Goal: Transaction & Acquisition: Purchase product/service

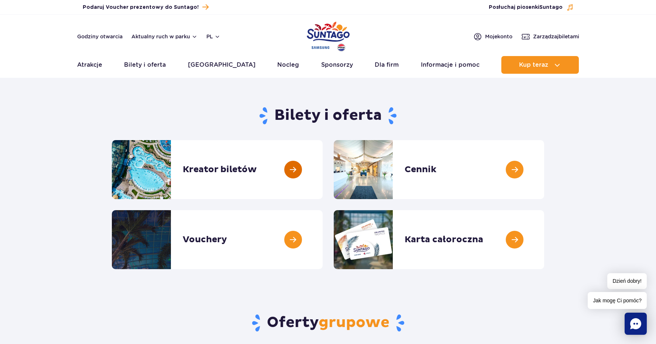
click at [323, 168] on link at bounding box center [323, 169] width 0 height 59
click at [323, 240] on link at bounding box center [323, 239] width 0 height 59
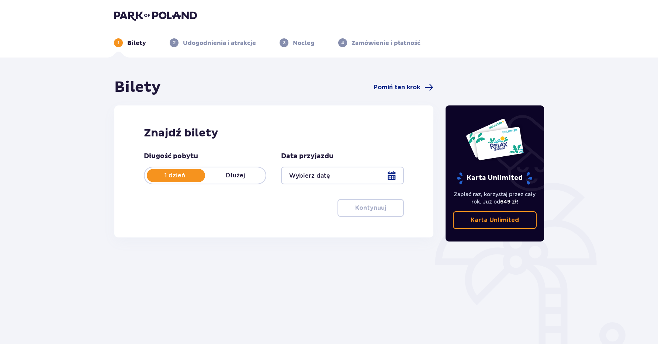
click at [394, 176] on div at bounding box center [342, 176] width 123 height 18
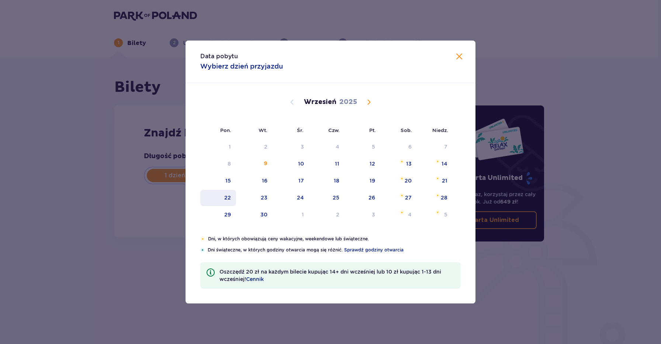
click at [224, 200] on div "22" at bounding box center [218, 198] width 36 height 16
type input "22.09.25"
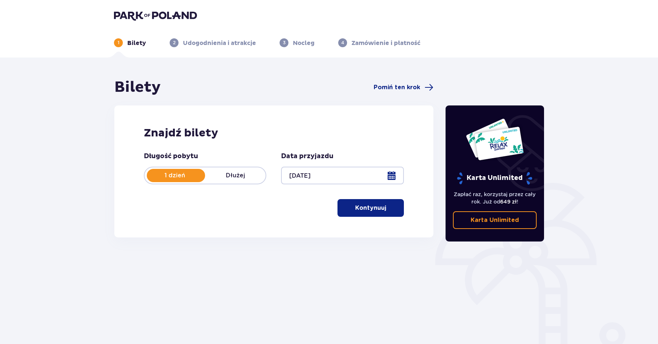
click at [355, 209] on p "Kontynuuj" at bounding box center [370, 208] width 31 height 8
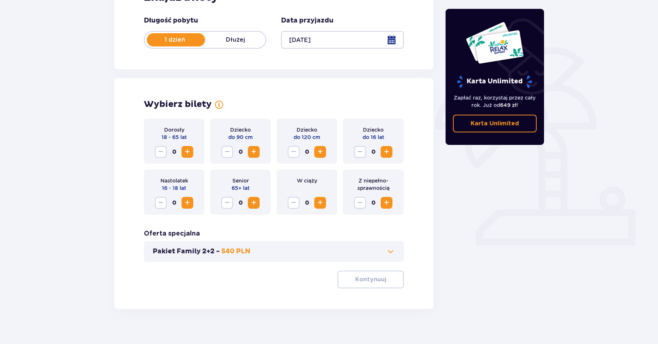
scroll to position [145, 0]
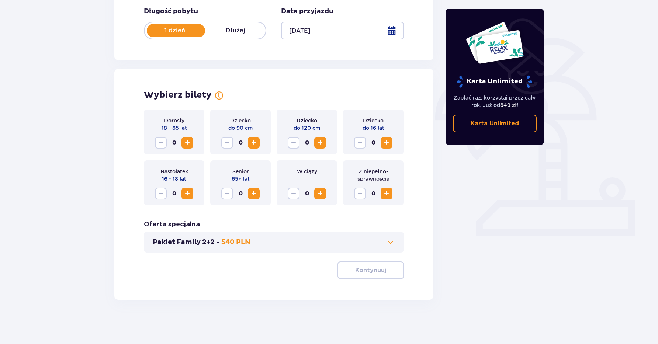
click at [321, 143] on span "Increase" at bounding box center [320, 142] width 9 height 9
click at [385, 144] on span "Increase" at bounding box center [386, 142] width 9 height 9
click at [185, 142] on span "Increase" at bounding box center [187, 142] width 9 height 9
click at [373, 273] on p "Kontynuuj" at bounding box center [370, 270] width 31 height 8
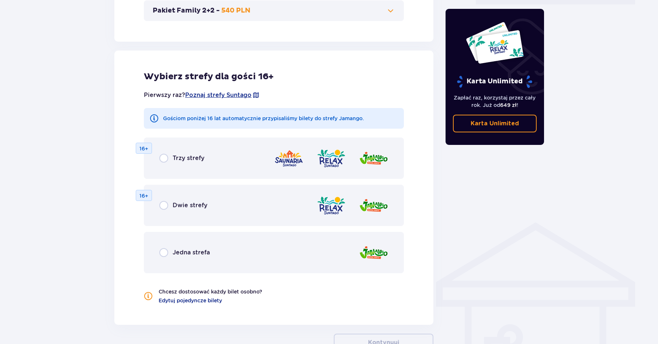
scroll to position [410, 0]
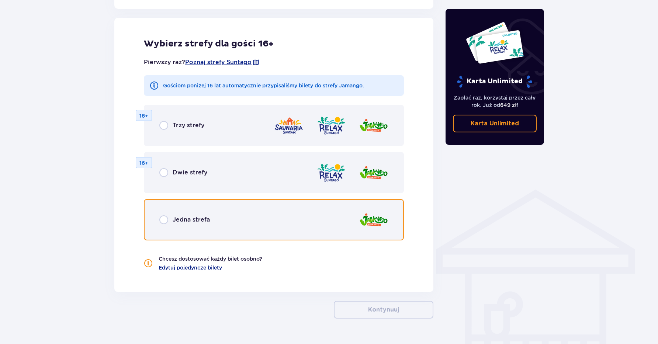
click at [165, 220] on input "radio" at bounding box center [163, 220] width 9 height 9
radio input "true"
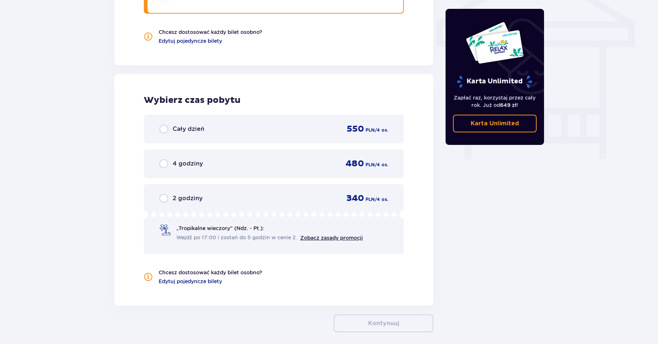
scroll to position [669, 0]
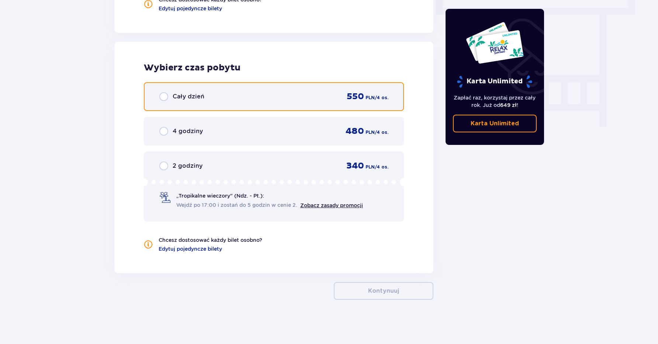
click at [165, 96] on input "radio" at bounding box center [163, 96] width 9 height 9
radio input "true"
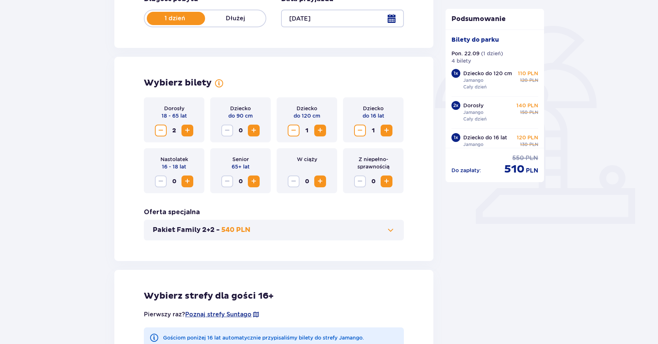
scroll to position [157, 0]
click at [160, 132] on span "Decrease" at bounding box center [160, 131] width 9 height 9
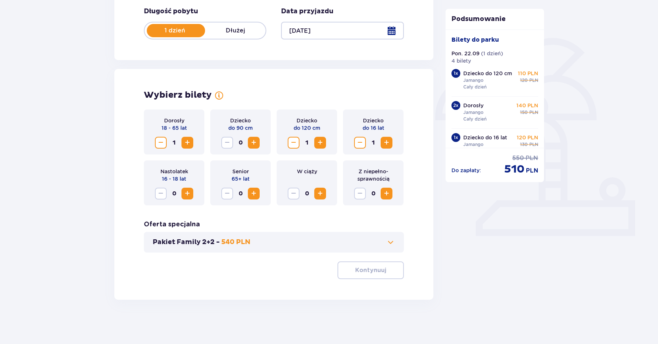
scroll to position [145, 0]
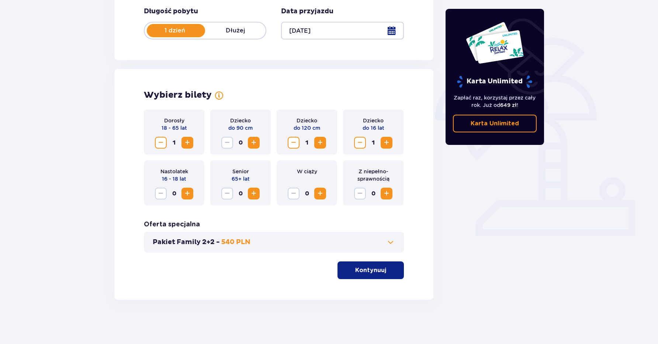
click at [161, 144] on span "Decrease" at bounding box center [160, 142] width 9 height 9
click at [368, 269] on p "Kontynuuj" at bounding box center [370, 270] width 31 height 8
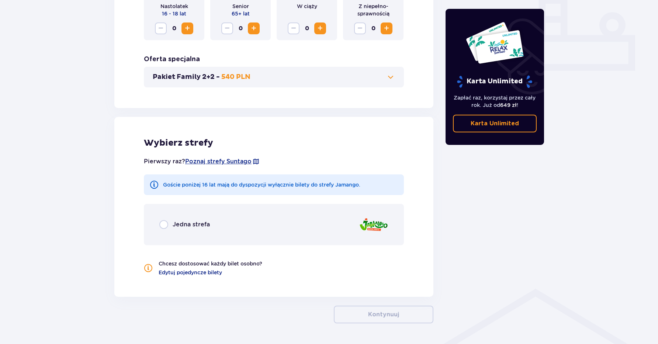
scroll to position [334, 0]
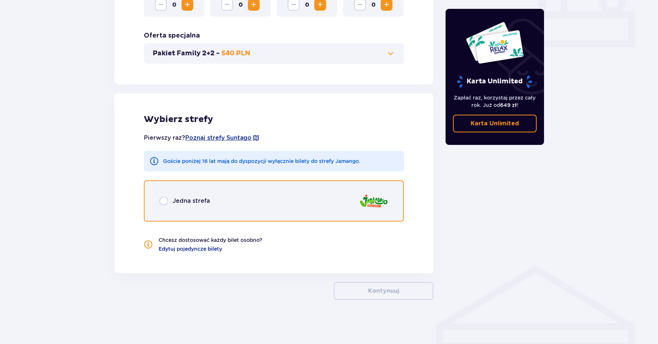
click at [164, 201] on input "radio" at bounding box center [163, 201] width 9 height 9
radio input "true"
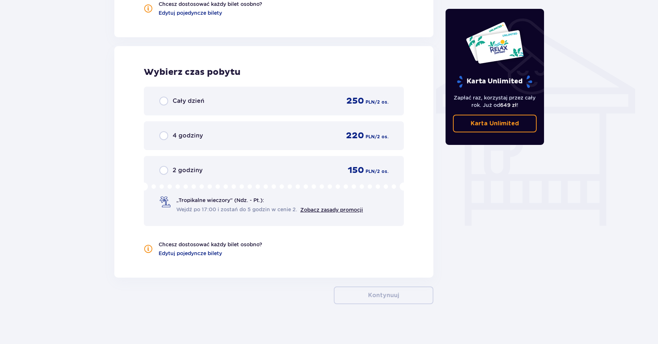
scroll to position [575, 0]
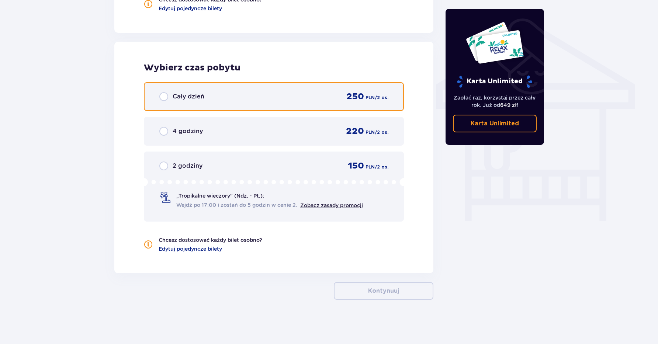
click at [164, 97] on input "radio" at bounding box center [163, 96] width 9 height 9
radio input "true"
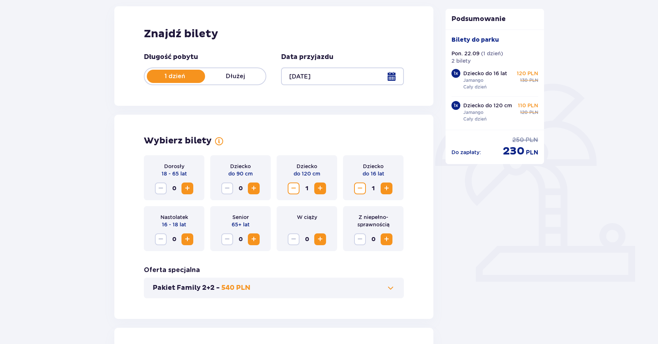
scroll to position [0, 0]
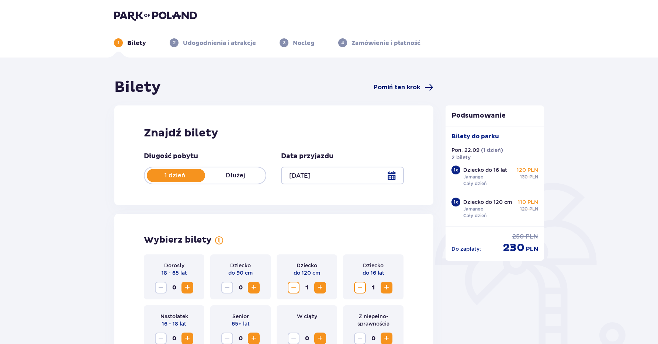
click at [385, 87] on span "Pomiń ten krok" at bounding box center [397, 87] width 47 height 8
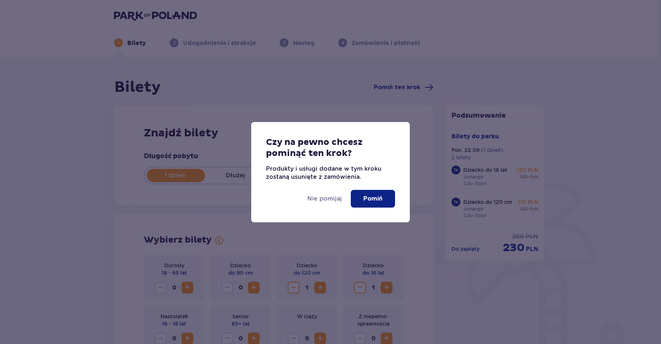
click at [378, 200] on p "Pomiń" at bounding box center [373, 199] width 19 height 8
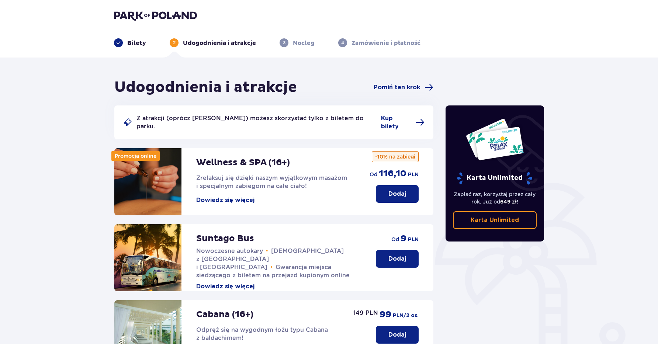
click at [134, 44] on p "Bilety" at bounding box center [136, 43] width 19 height 8
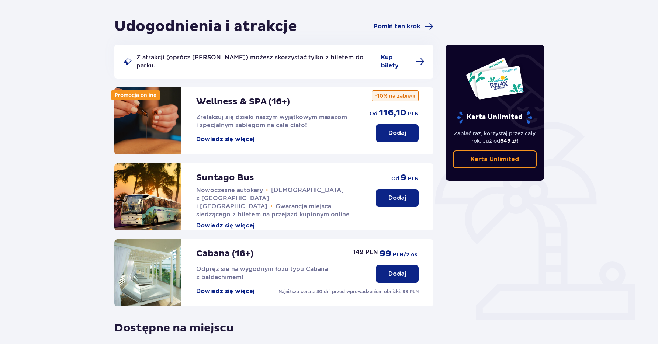
scroll to position [7, 0]
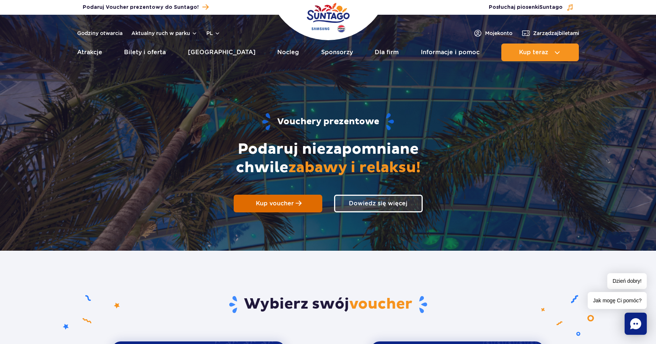
click at [276, 204] on span "Kup voucher" at bounding box center [275, 203] width 38 height 7
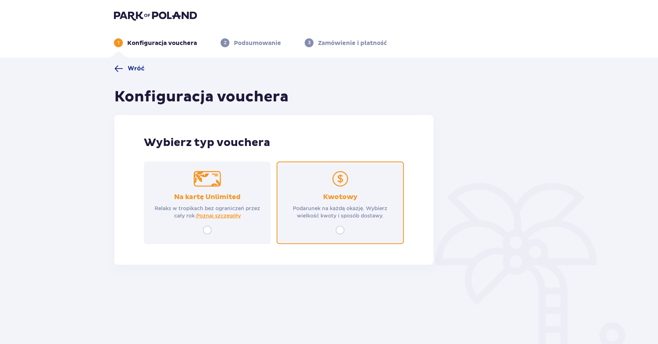
click at [341, 231] on input "radio" at bounding box center [340, 230] width 9 height 9
radio input "true"
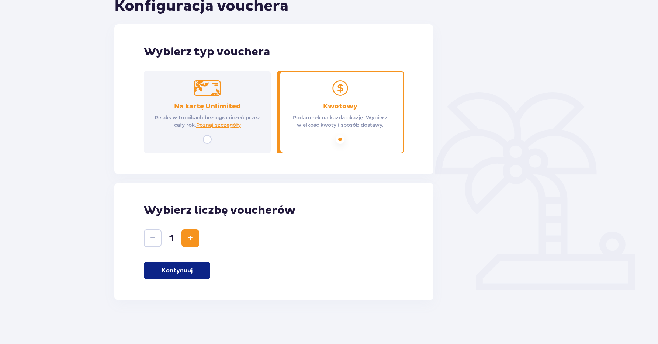
scroll to position [91, 0]
click at [182, 272] on p "Kontynuuj" at bounding box center [177, 270] width 31 height 8
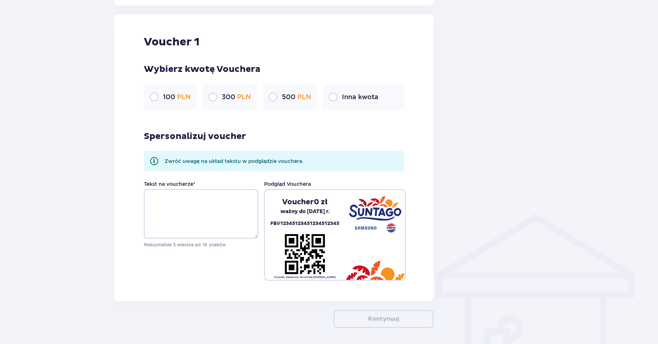
scroll to position [391, 0]
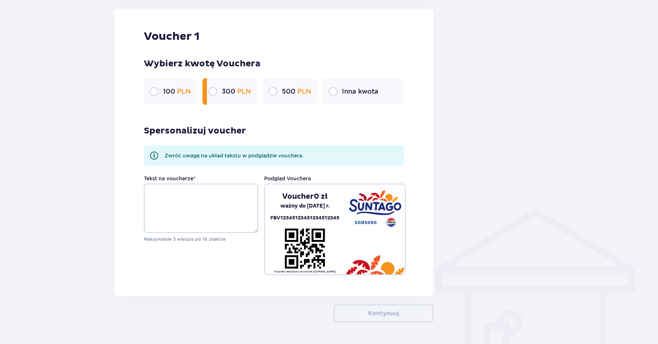
click at [214, 94] on input "radio" at bounding box center [213, 91] width 9 height 9
radio input "true"
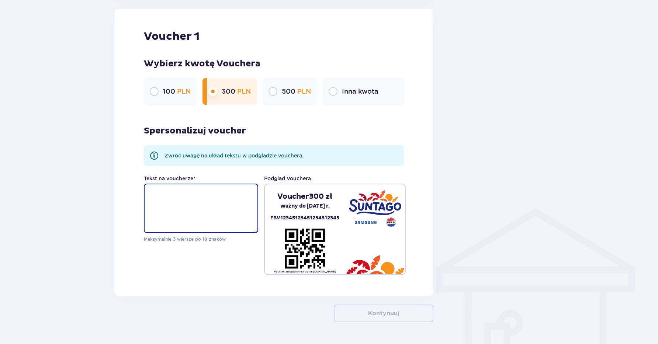
click at [179, 190] on textarea "Tekst na voucherze *" at bounding box center [201, 208] width 114 height 49
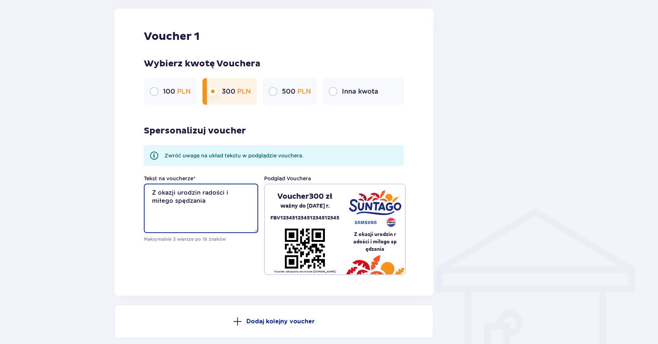
click at [228, 193] on textarea "Z okazji urodzin radości i miłego spędzania" at bounding box center [201, 208] width 114 height 49
click at [247, 194] on textarea "Z okazji urodzin radości i miłego spędzania" at bounding box center [201, 208] width 114 height 49
click at [183, 203] on textarea "Z okazji urodzin radości i miłego spędzania" at bounding box center [201, 208] width 114 height 49
click at [151, 202] on textarea "Z okazji urodzin radości i miłego spędzania" at bounding box center [201, 208] width 114 height 49
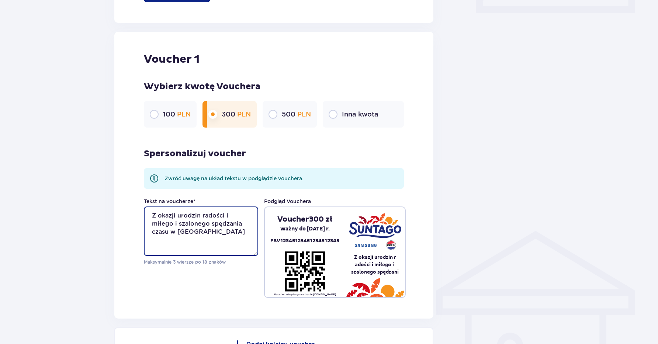
scroll to position [346, 0]
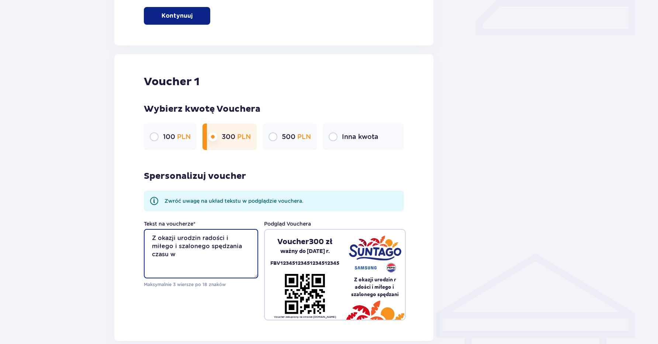
click at [204, 237] on textarea "Z okazji urodzin radości i miłego i szalonego spędzania czasu w" at bounding box center [201, 253] width 114 height 49
click at [202, 237] on textarea "Z okazji urodzin radości i miłego i szalonego spędzania czasu w" at bounding box center [201, 253] width 114 height 49
click at [232, 238] on textarea "Z okazji urodzin radości i miłego i szalonego spędzania czasu w" at bounding box center [201, 253] width 114 height 49
click at [188, 258] on textarea "Z okazji urodzin radości i miłego i szalonego spędzania czasu w" at bounding box center [201, 253] width 114 height 49
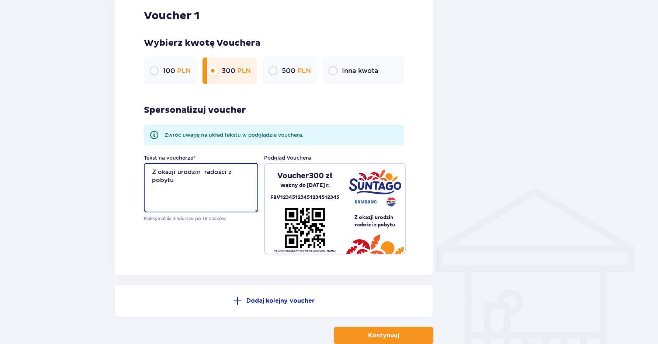
scroll to position [457, 0]
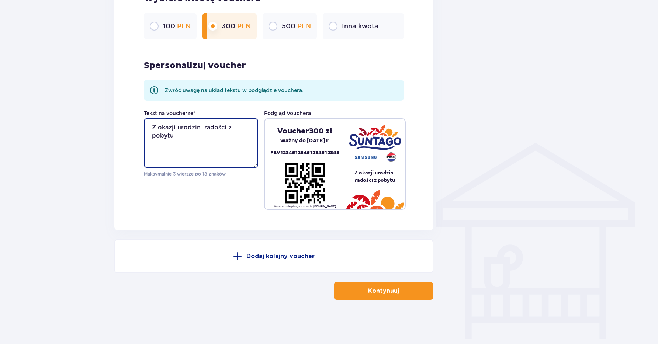
type textarea "Z okazji urodzin radości z pobytu"
click at [377, 290] on p "Kontynuuj" at bounding box center [383, 291] width 31 height 8
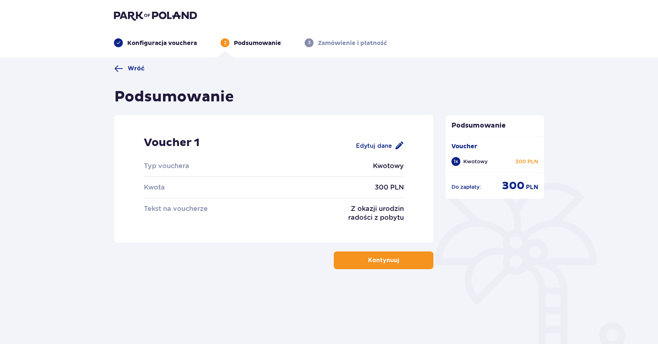
click at [374, 262] on p "Kontynuuj" at bounding box center [383, 261] width 31 height 8
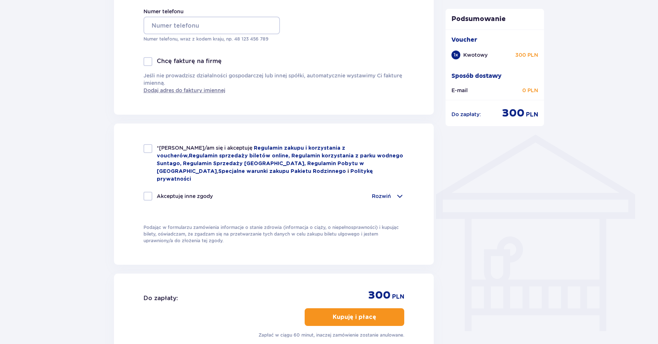
scroll to position [361, 0]
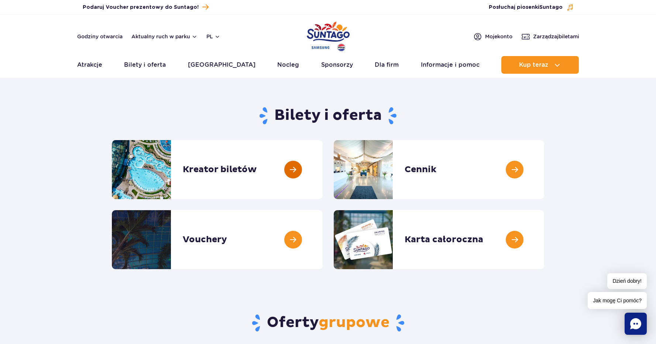
click at [323, 168] on link at bounding box center [323, 169] width 0 height 59
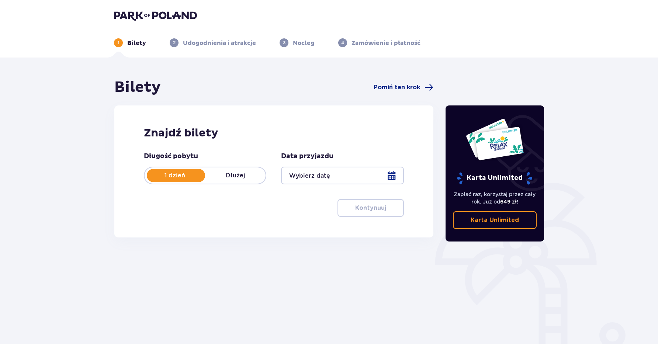
click at [396, 175] on div at bounding box center [342, 176] width 123 height 18
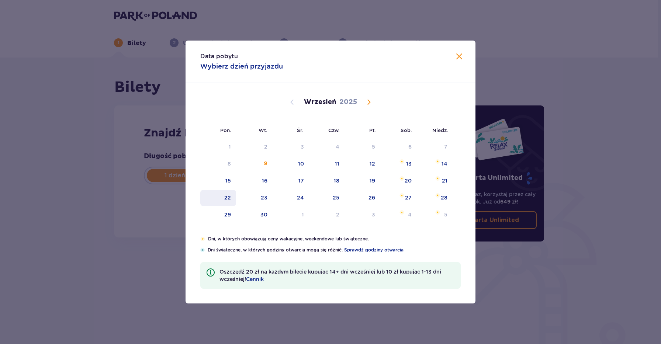
click at [231, 195] on div "22" at bounding box center [227, 197] width 7 height 7
type input "[DATE]"
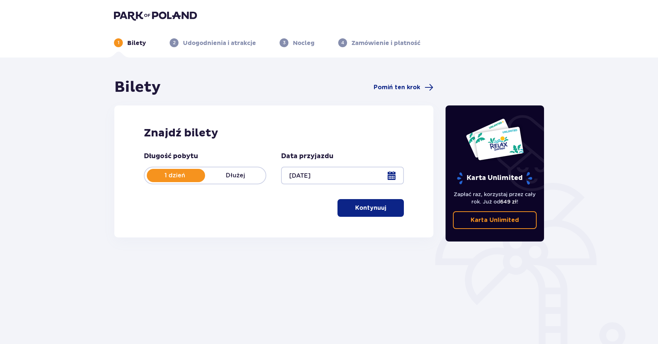
click at [361, 210] on p "Kontynuuj" at bounding box center [370, 208] width 31 height 8
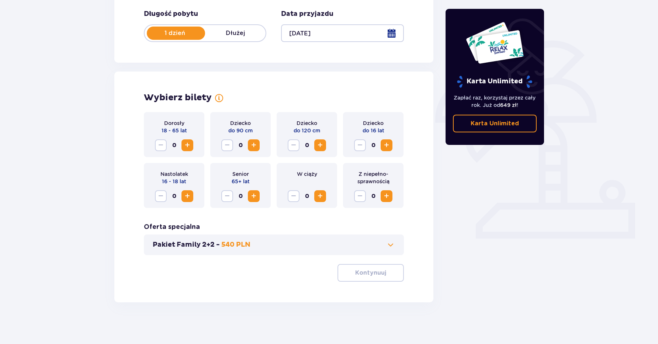
scroll to position [145, 0]
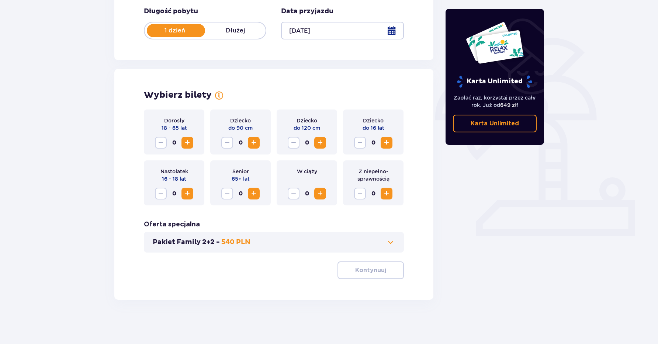
click at [190, 143] on span "Increase" at bounding box center [187, 142] width 9 height 9
click at [385, 271] on span "button" at bounding box center [387, 270] width 9 height 9
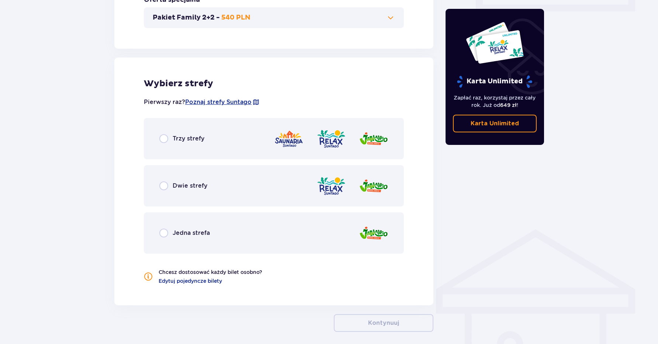
scroll to position [402, 0]
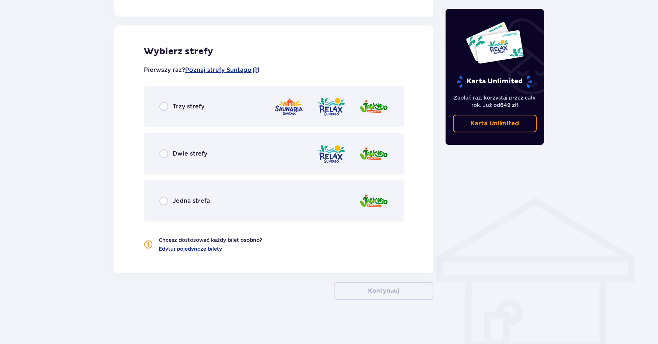
click at [205, 201] on p "Jedna strefa" at bounding box center [191, 201] width 37 height 8
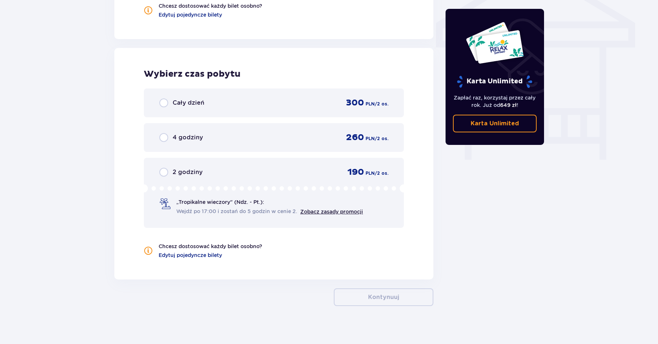
scroll to position [643, 0]
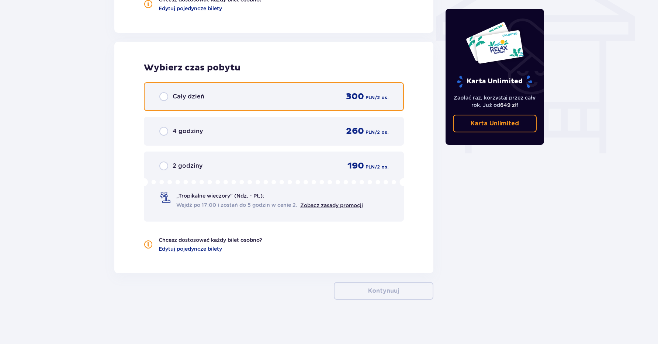
click at [163, 97] on input "radio" at bounding box center [163, 96] width 9 height 9
radio input "true"
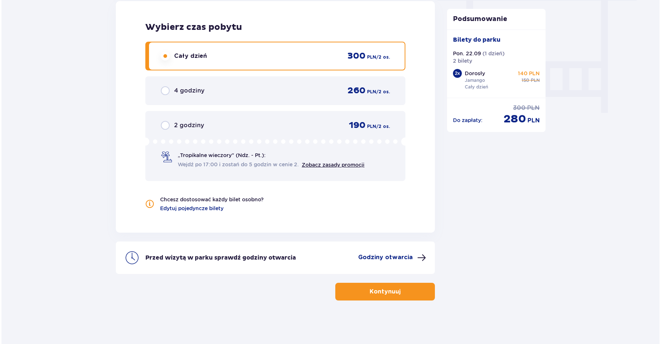
scroll to position [684, 0]
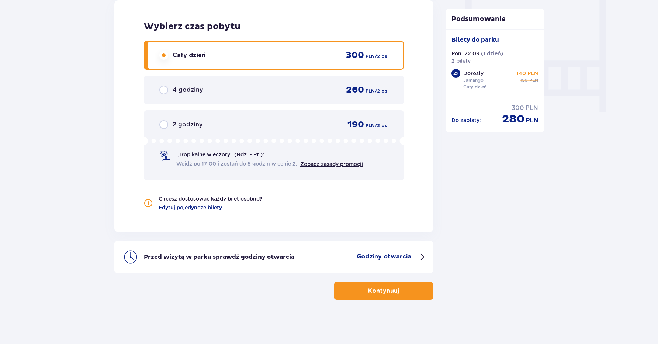
click at [385, 254] on p "Godziny otwarcia" at bounding box center [384, 257] width 55 height 8
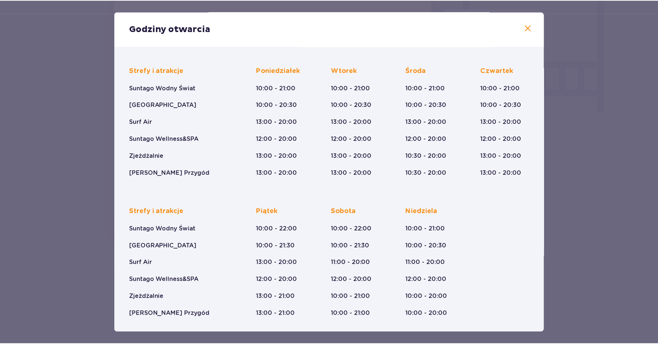
scroll to position [39, 0]
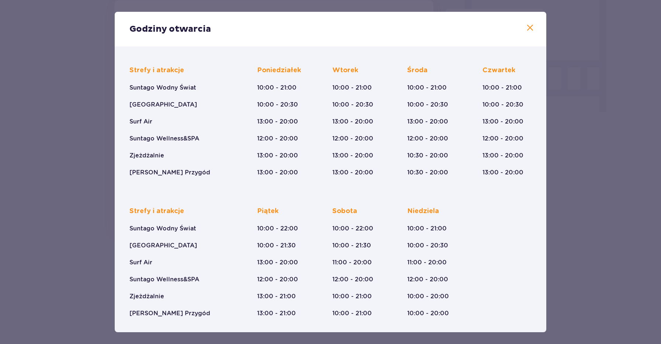
click at [530, 27] on span at bounding box center [530, 28] width 9 height 9
